Goal: Information Seeking & Learning: Learn about a topic

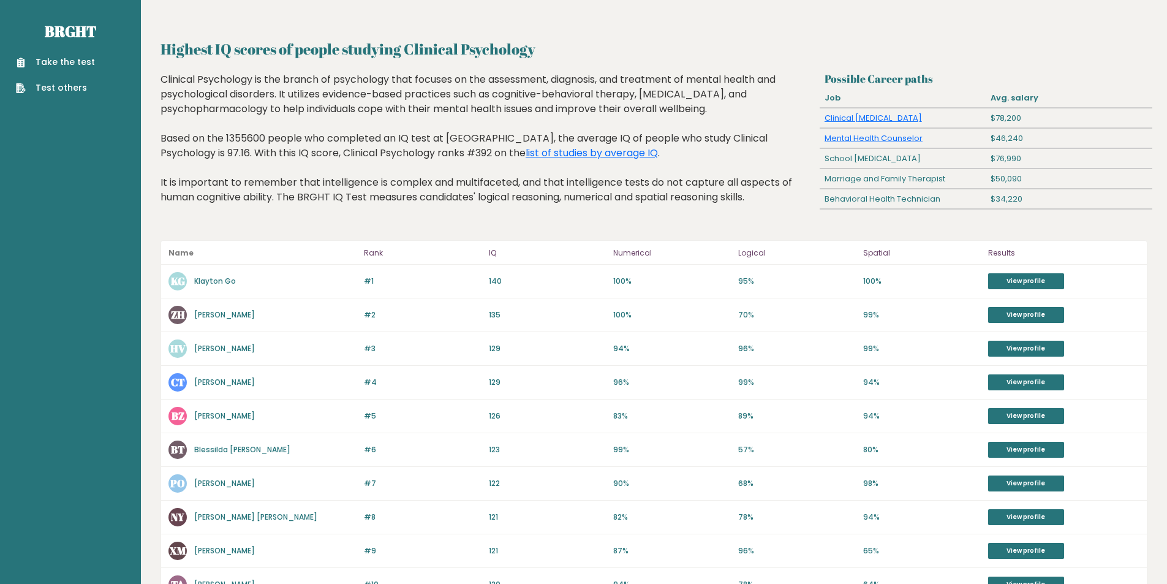
click at [228, 282] on link "Klayton Go" at bounding box center [215, 281] width 42 height 10
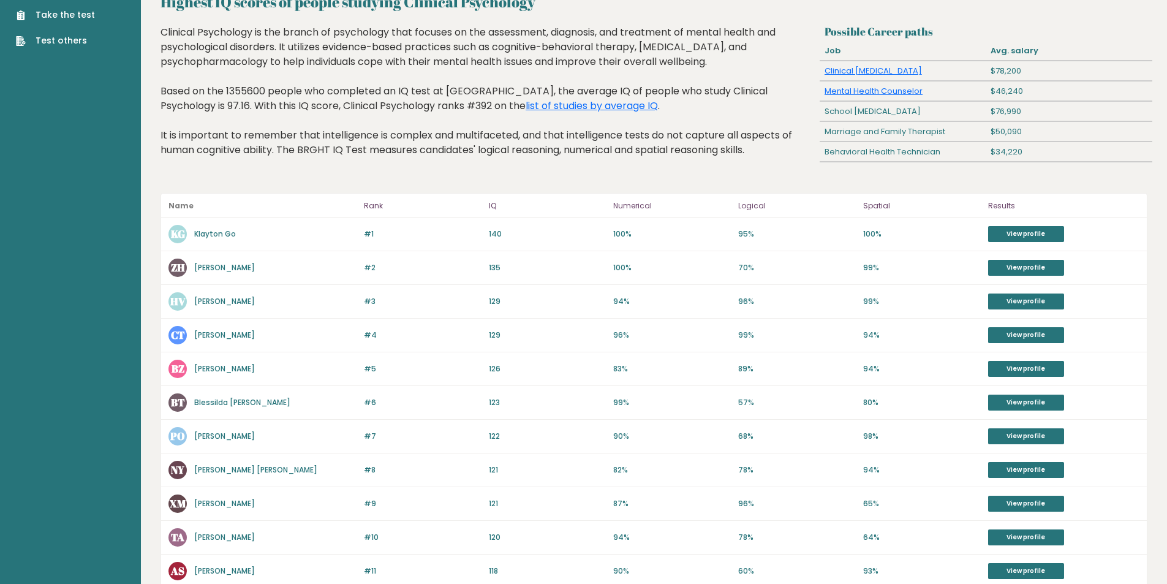
scroll to position [61, 0]
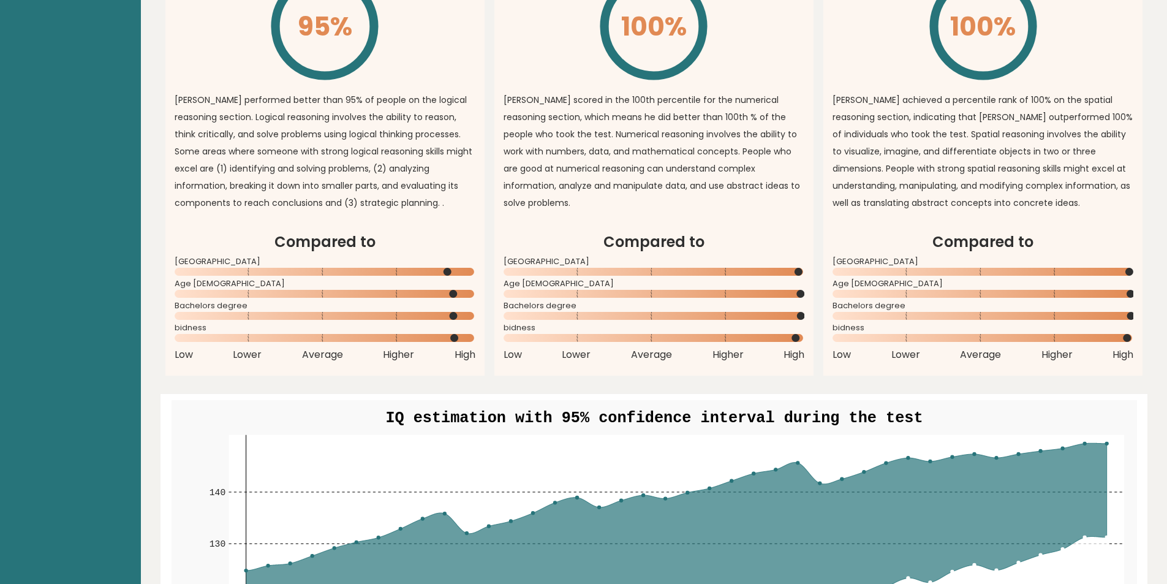
scroll to position [1041, 0]
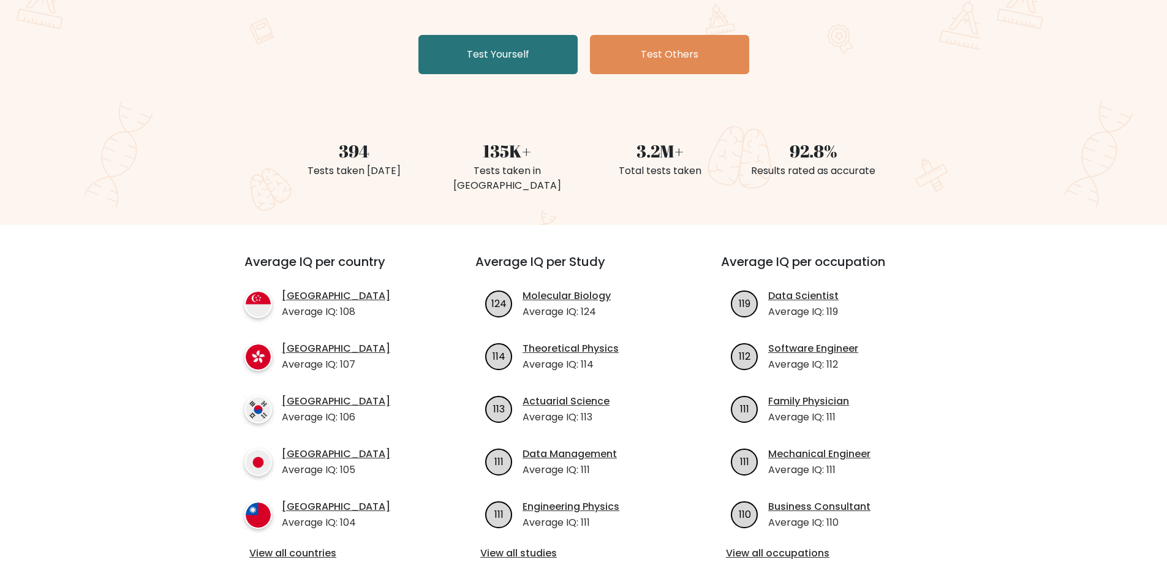
scroll to position [306, 0]
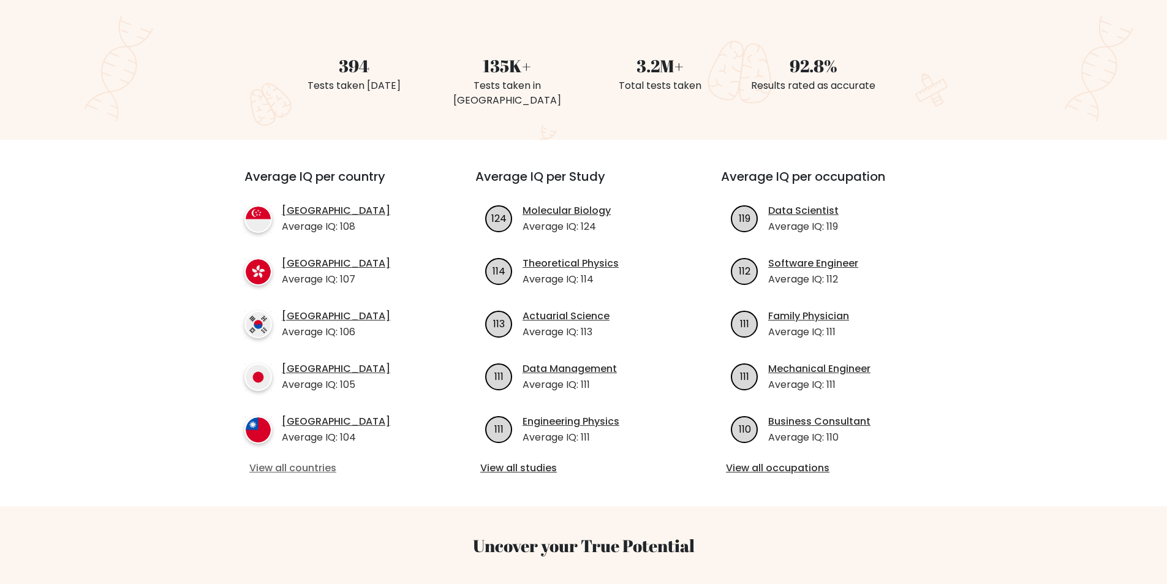
click at [298, 460] on link "View all countries" at bounding box center [337, 467] width 177 height 15
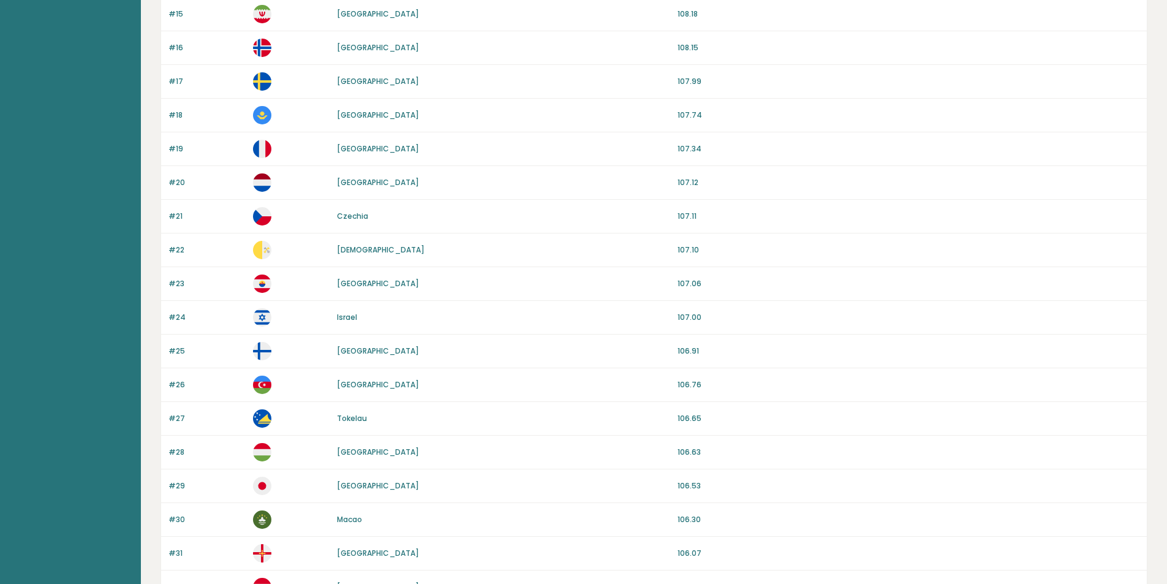
scroll to position [1007, 0]
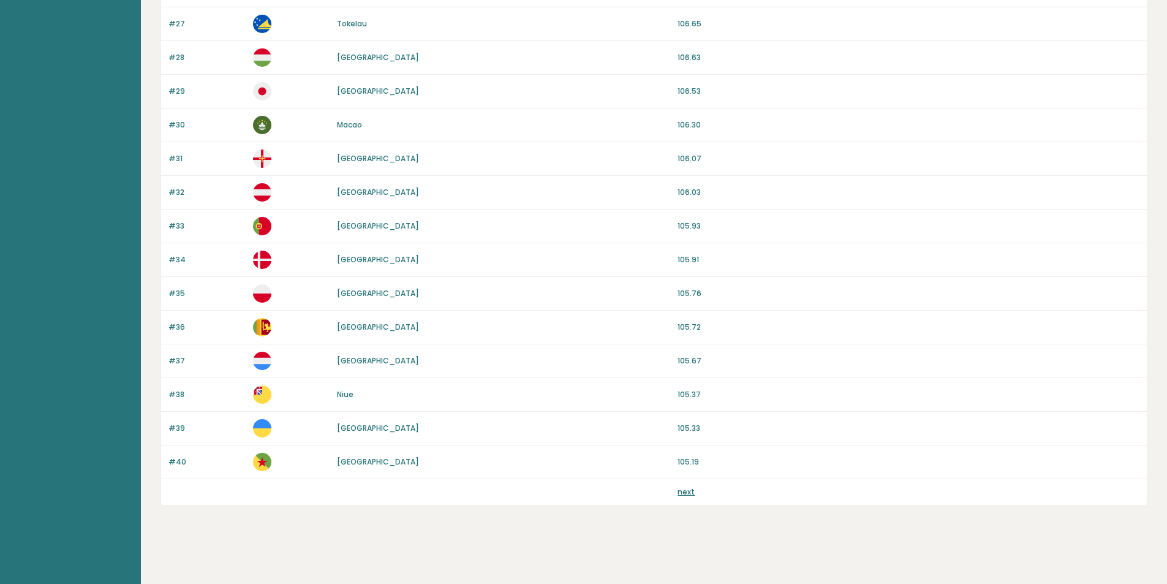
click at [686, 488] on link "next" at bounding box center [685, 491] width 17 height 10
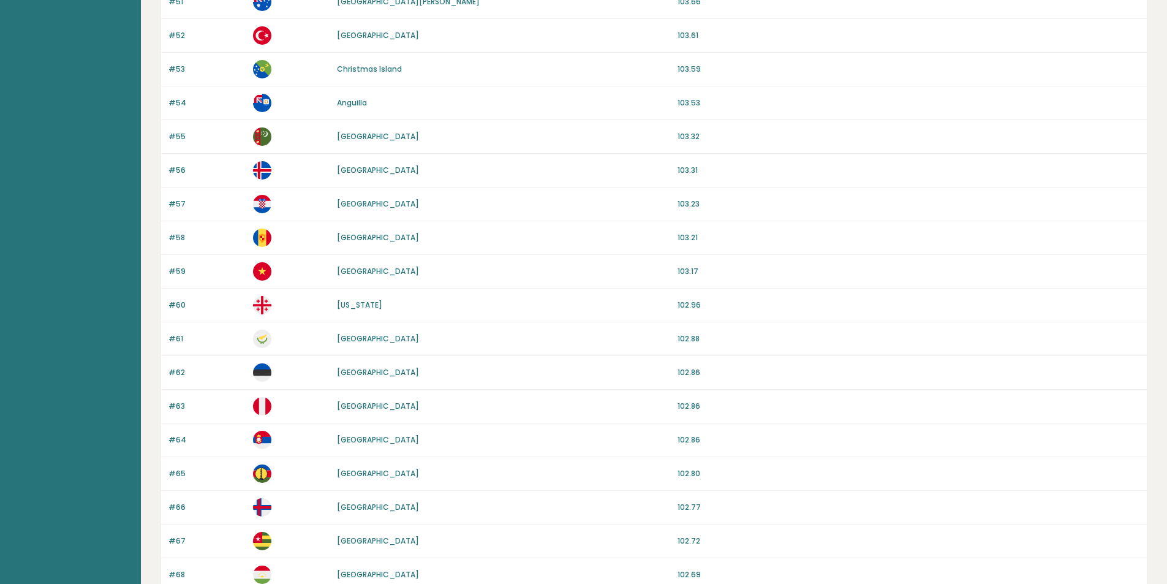
scroll to position [1007, 0]
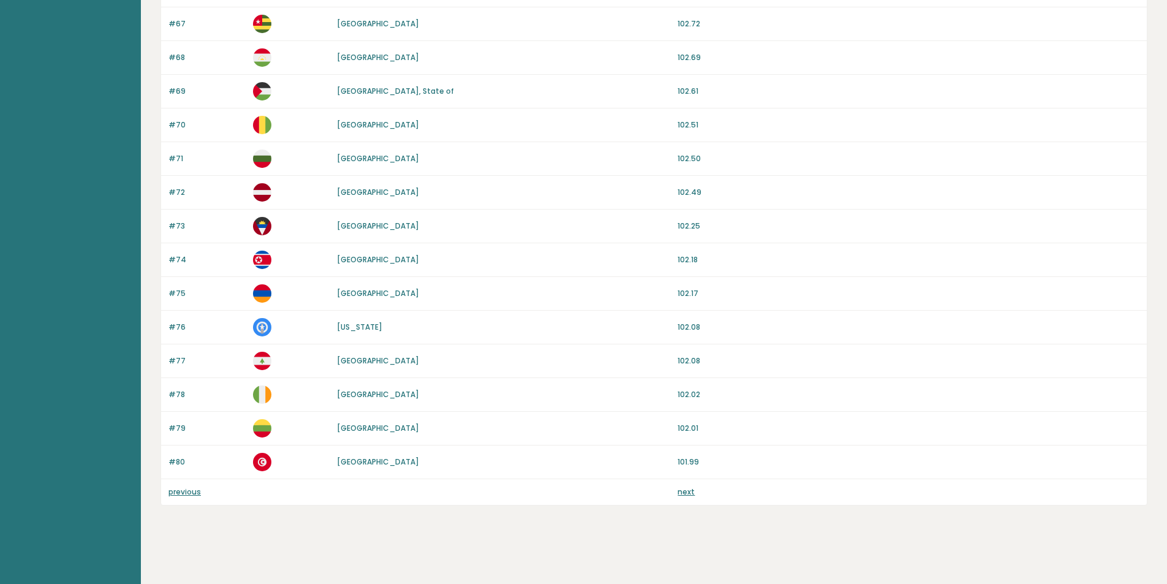
click at [686, 494] on link "next" at bounding box center [685, 491] width 17 height 10
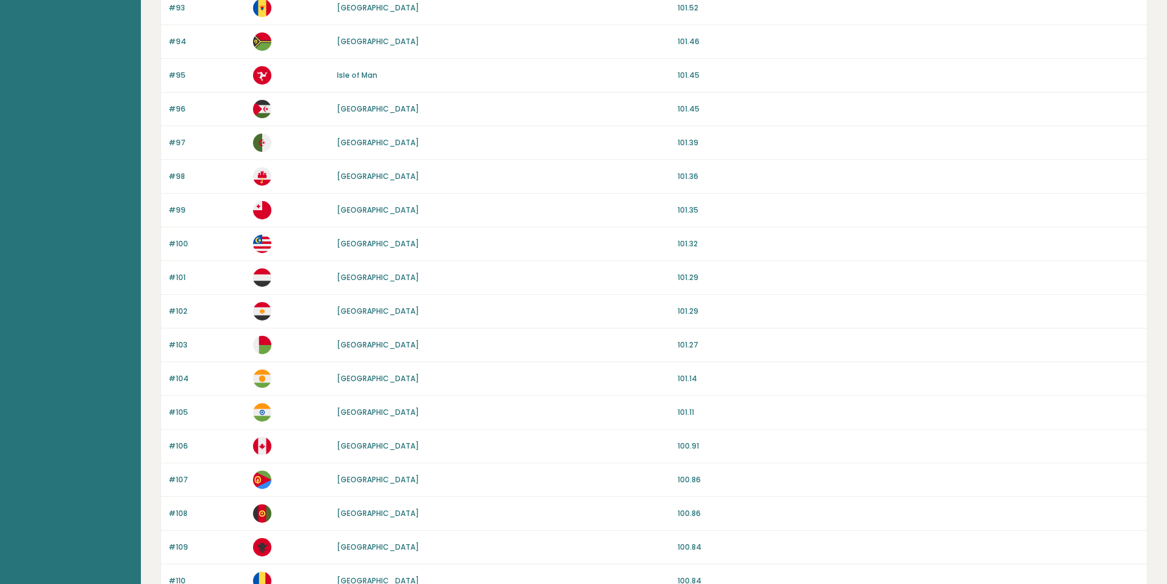
scroll to position [245, 0]
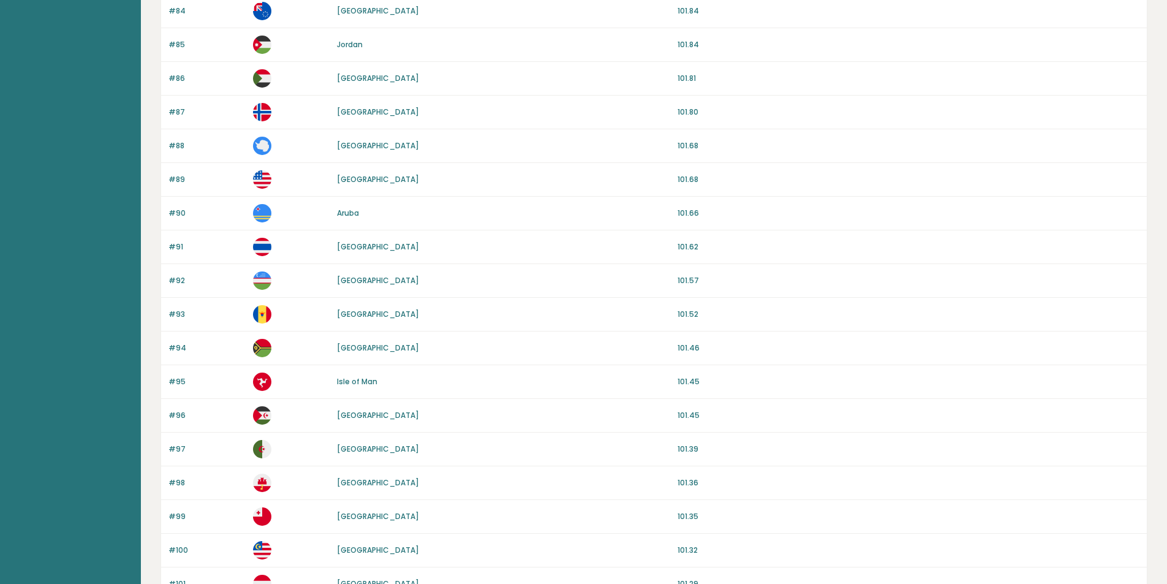
click at [361, 182] on link "United States of America" at bounding box center [378, 179] width 82 height 10
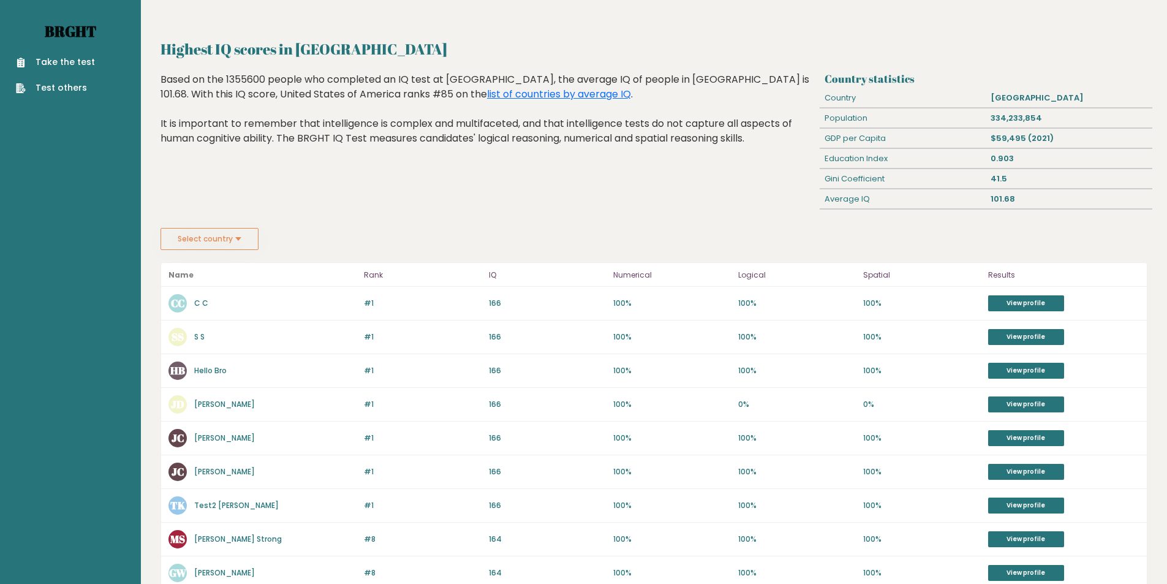
click at [81, 29] on link "Brght" at bounding box center [70, 31] width 51 height 20
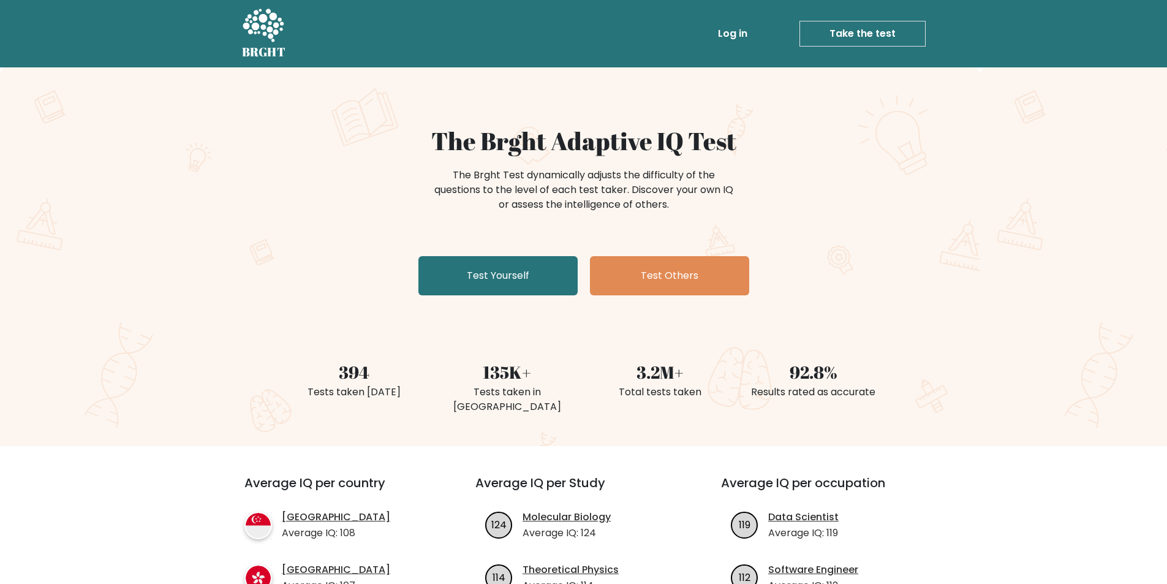
click at [517, 147] on h1 "The Brght Adaptive IQ Test" at bounding box center [584, 140] width 598 height 29
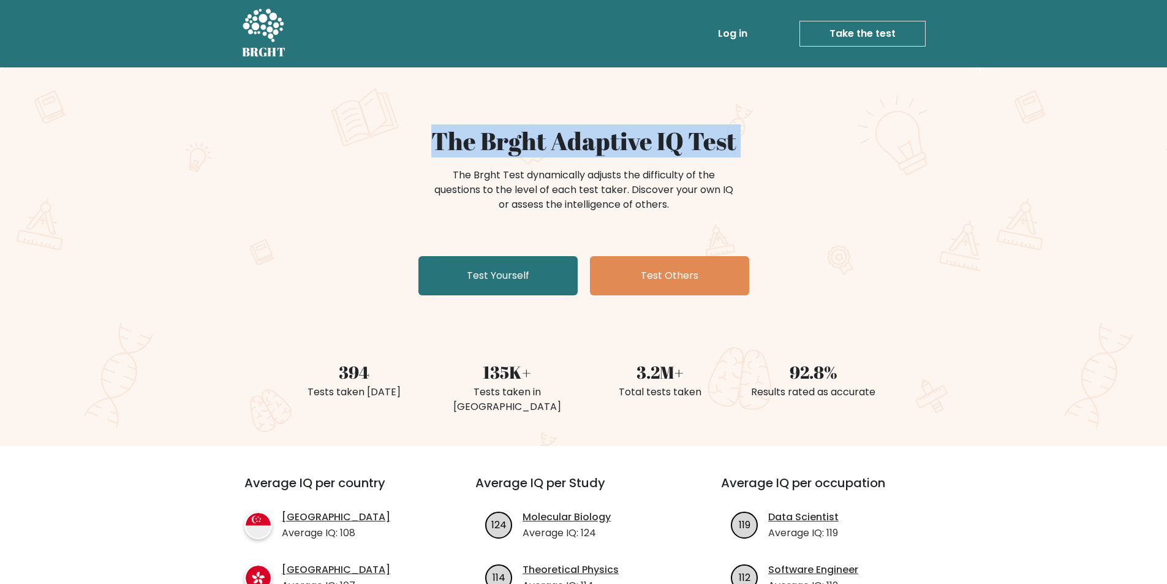
click at [517, 147] on h1 "The Brght Adaptive IQ Test" at bounding box center [584, 140] width 598 height 29
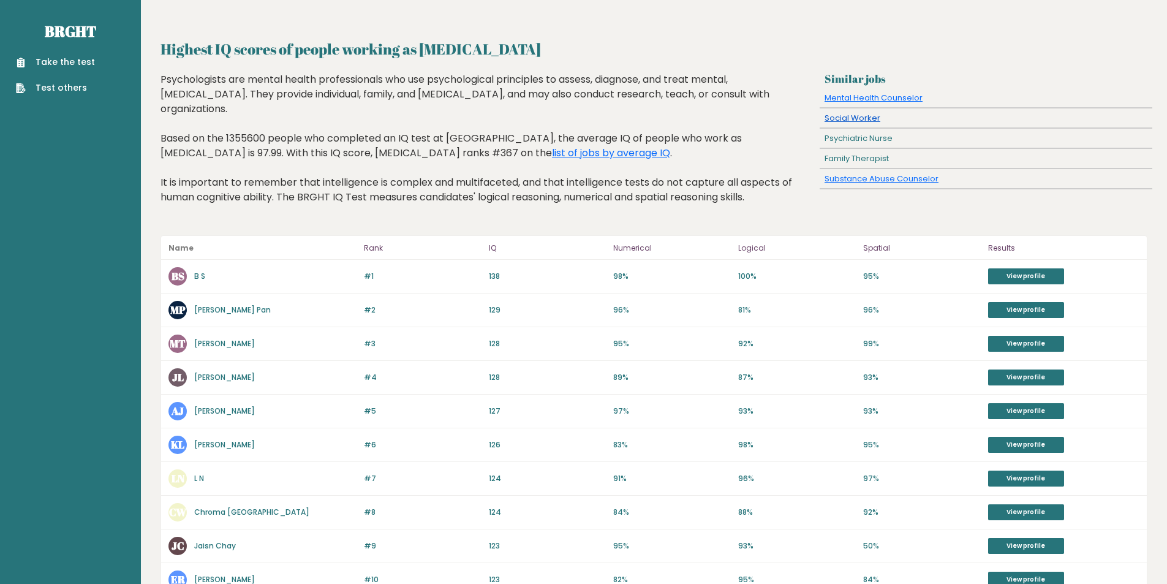
click at [853, 120] on link "Social Worker" at bounding box center [852, 118] width 56 height 12
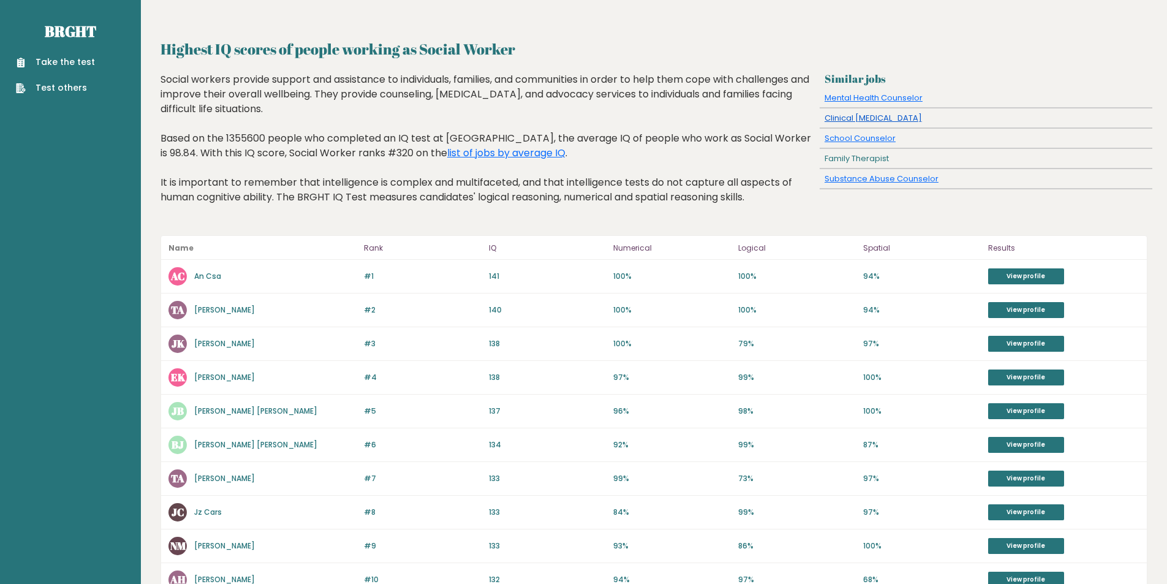
click at [871, 116] on link "Clinical Psychologist" at bounding box center [872, 118] width 97 height 12
drag, startPoint x: 859, startPoint y: 268, endPoint x: 851, endPoint y: 263, distance: 9.9
click at [875, 93] on link "Mental Health Counselor" at bounding box center [873, 98] width 98 height 12
